Goal: Information Seeking & Learning: Check status

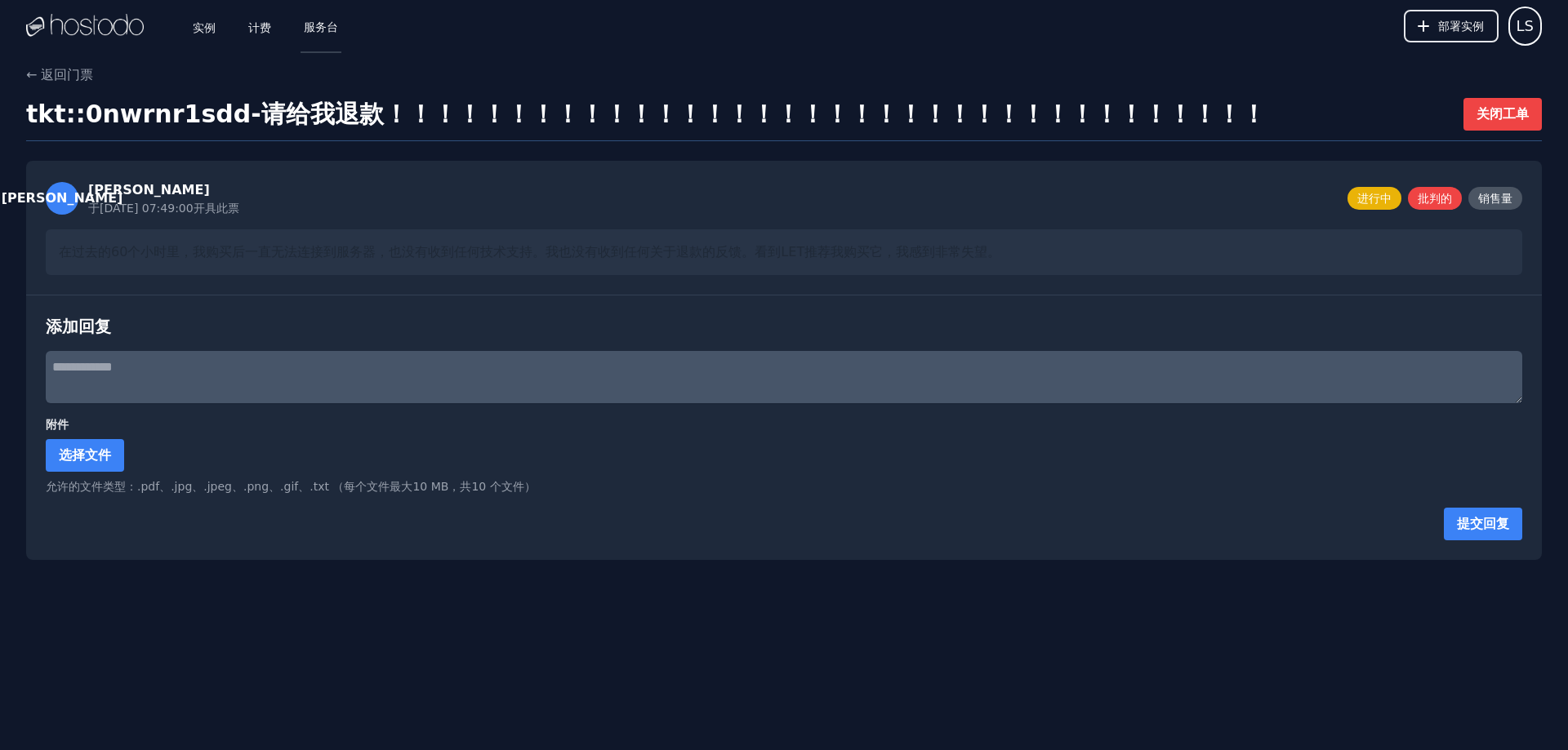
click at [325, 21] on font "服务台" at bounding box center [320, 27] width 34 height 13
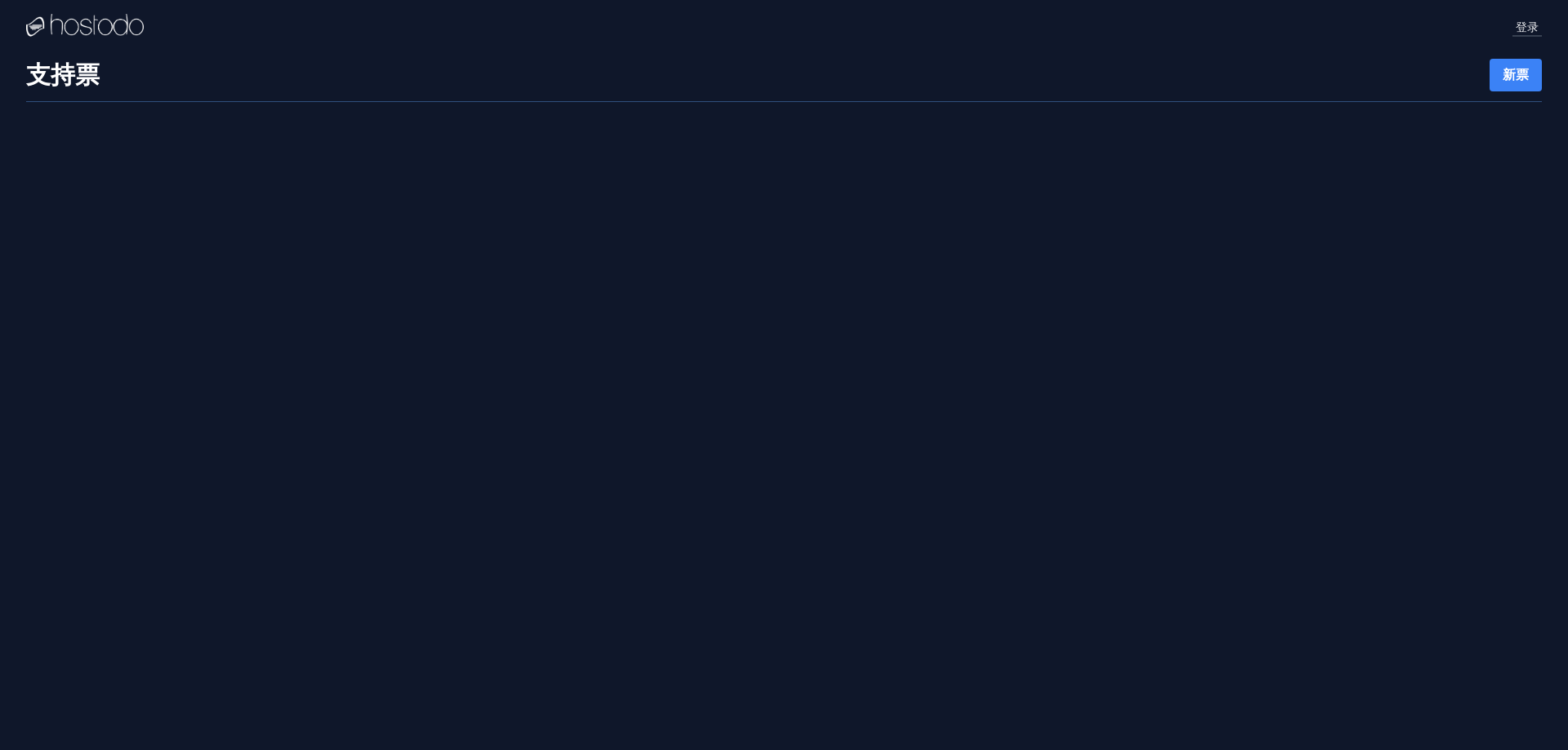
click at [1526, 22] on font "登录" at bounding box center [1527, 27] width 23 height 13
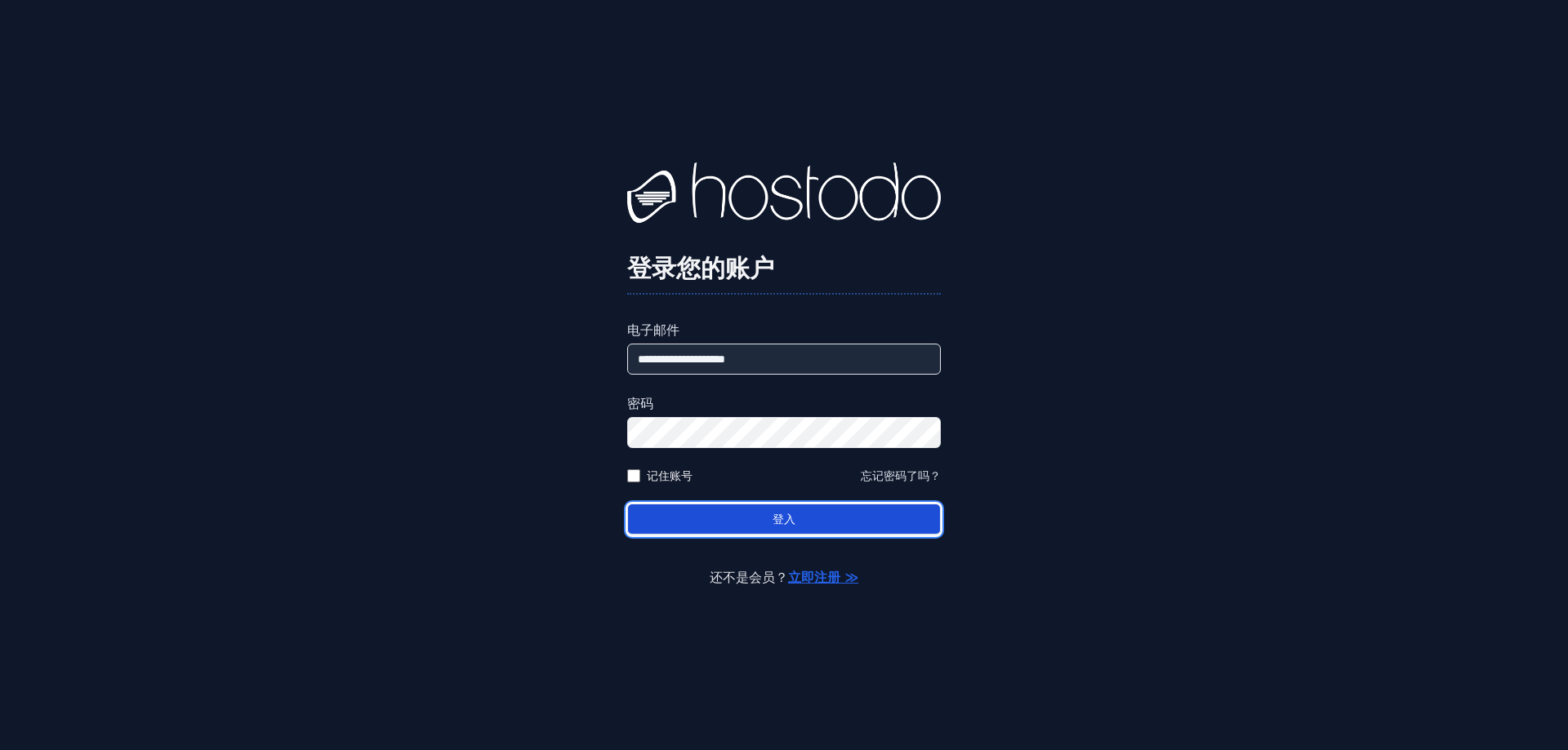
click at [835, 523] on button "登入" at bounding box center [784, 520] width 313 height 32
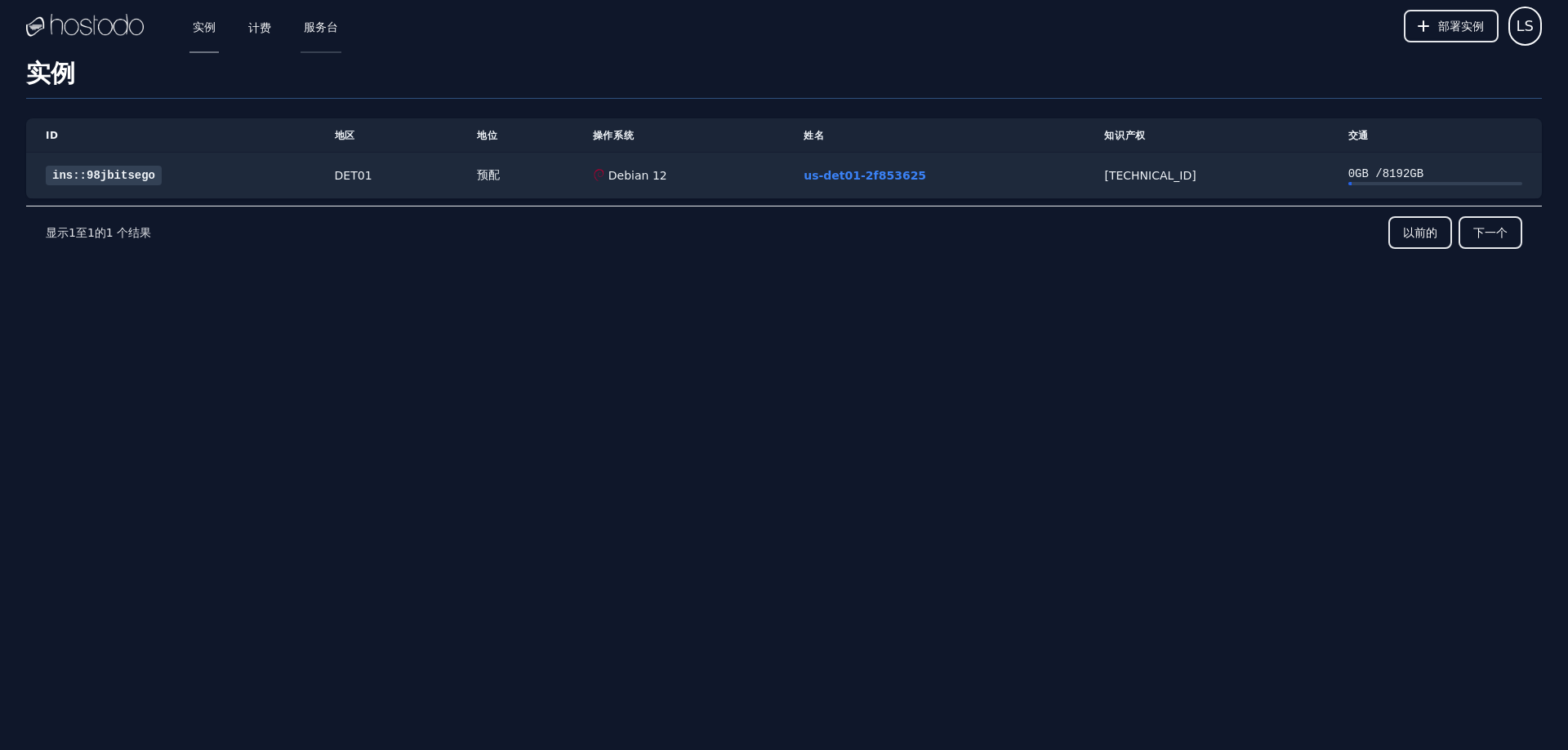
click at [316, 32] on font "服务台" at bounding box center [320, 27] width 34 height 13
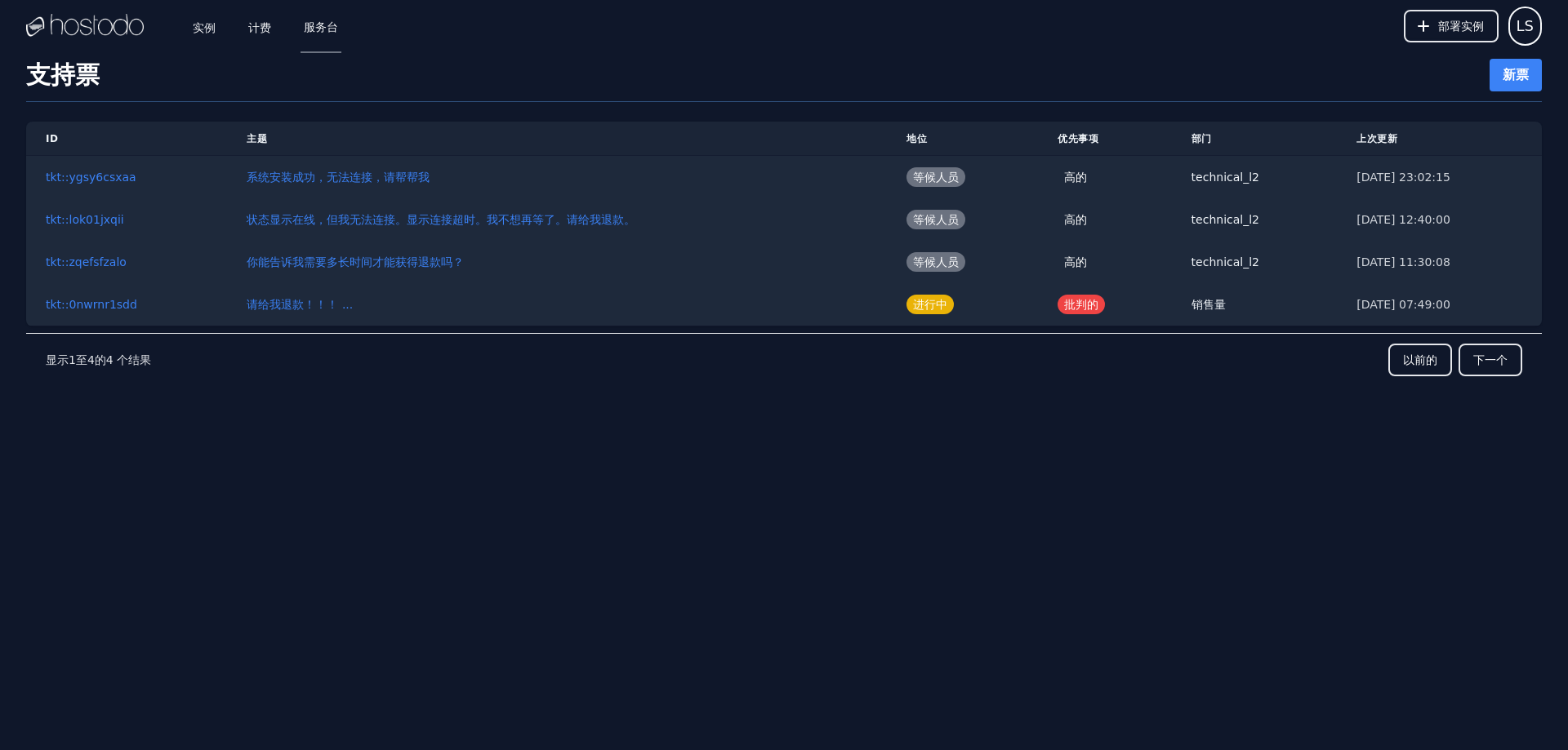
click at [933, 395] on div "ID 主题 地位 优先事项 部门 上次更新 tkt::ygsy6csxaa 系统安装成功，无法连接，请帮帮我 等候人员 高的 technical_l2 [DA…" at bounding box center [783, 283] width 1515 height 362
